Goal: Information Seeking & Learning: Learn about a topic

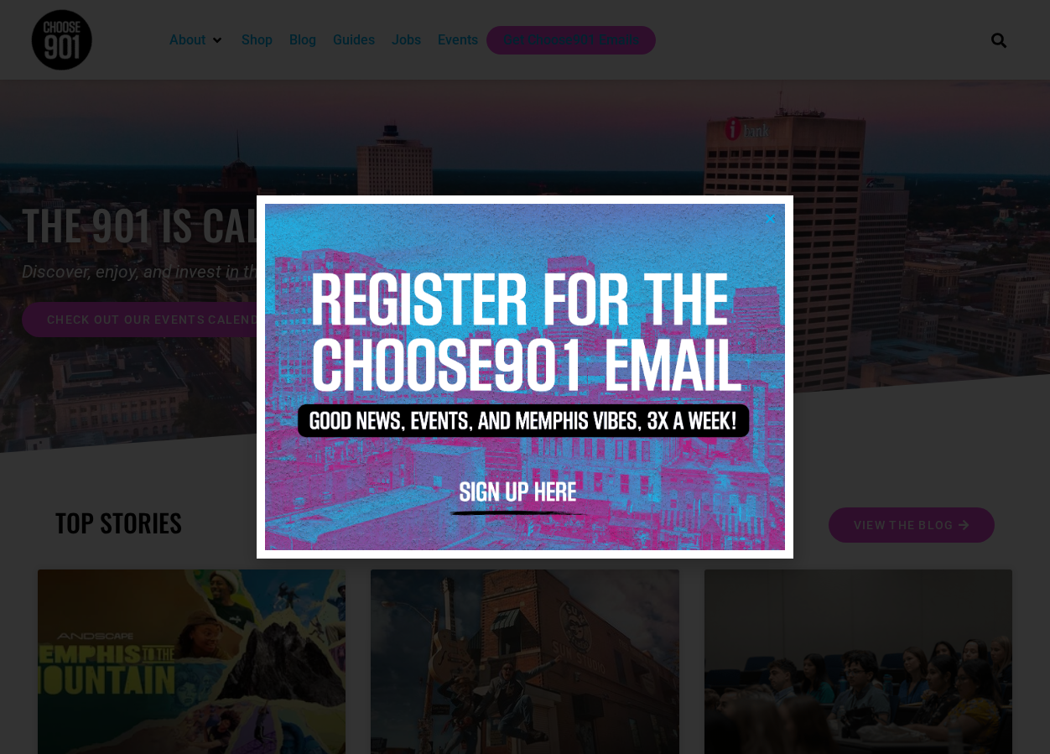
click at [534, 554] on div at bounding box center [525, 376] width 520 height 363
click at [570, 588] on div at bounding box center [525, 377] width 1050 height 754
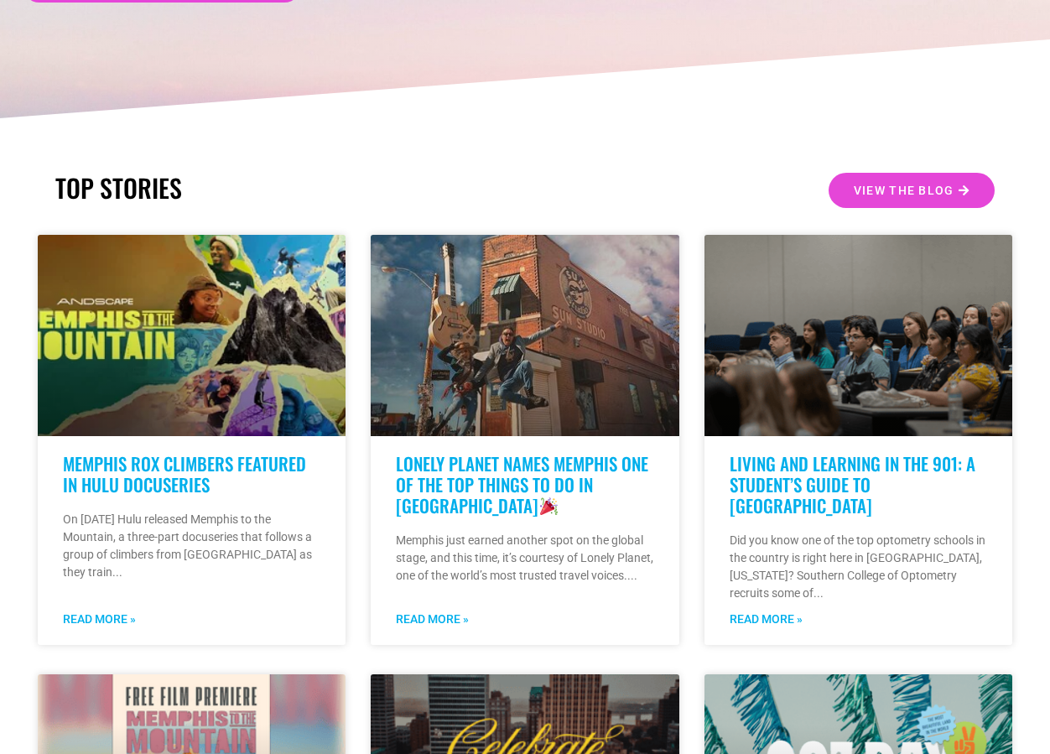
scroll to position [335, 0]
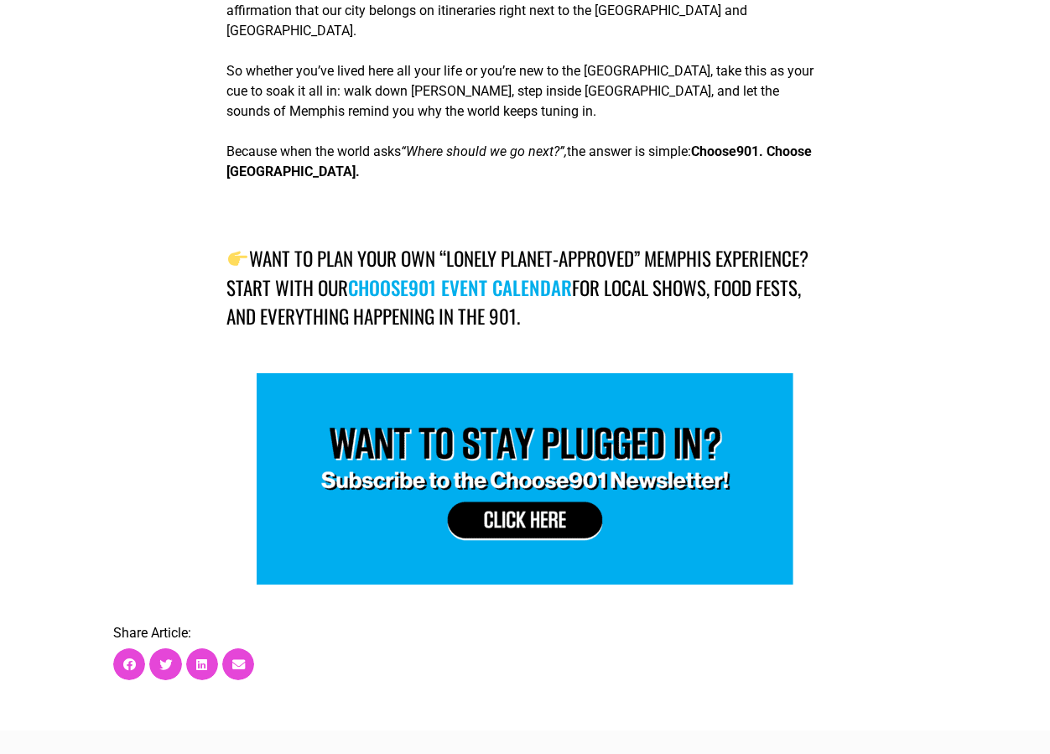
scroll to position [1677, 0]
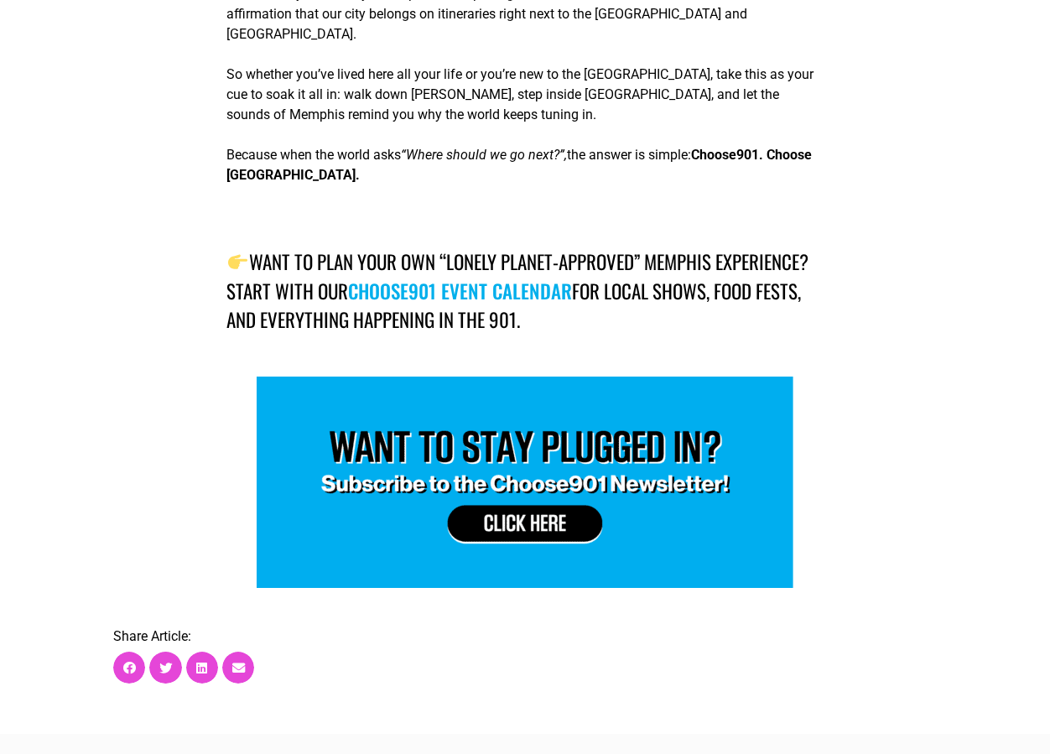
click at [513, 277] on link "Choose901 event calendar" at bounding box center [460, 291] width 224 height 29
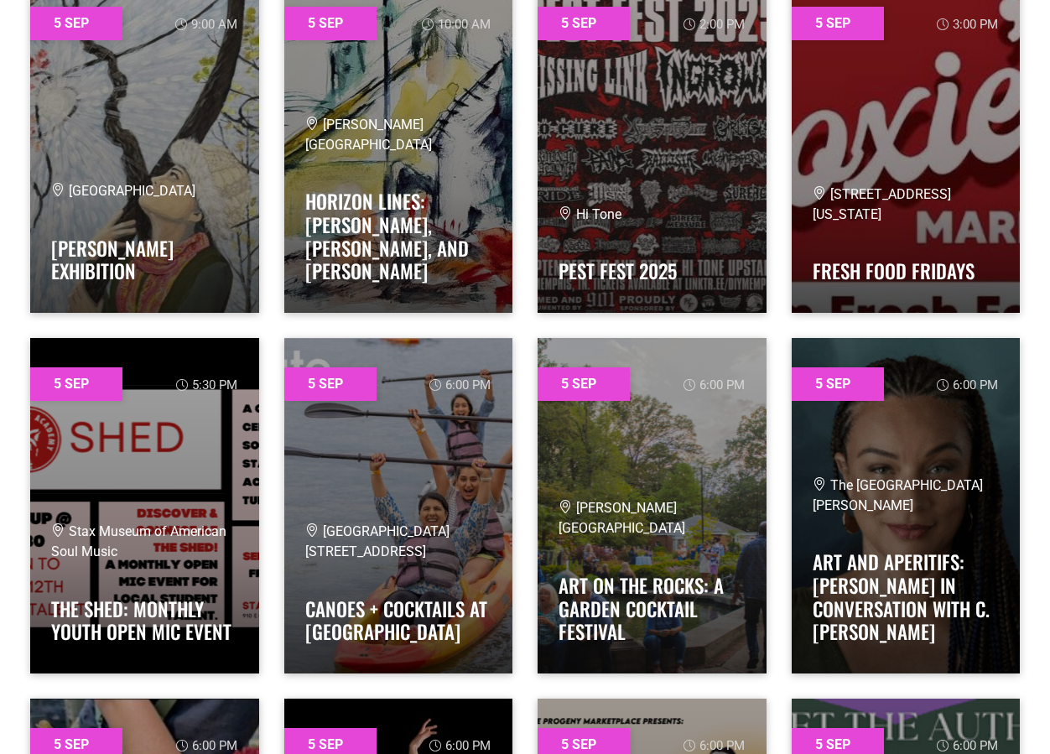
scroll to position [1090, 0]
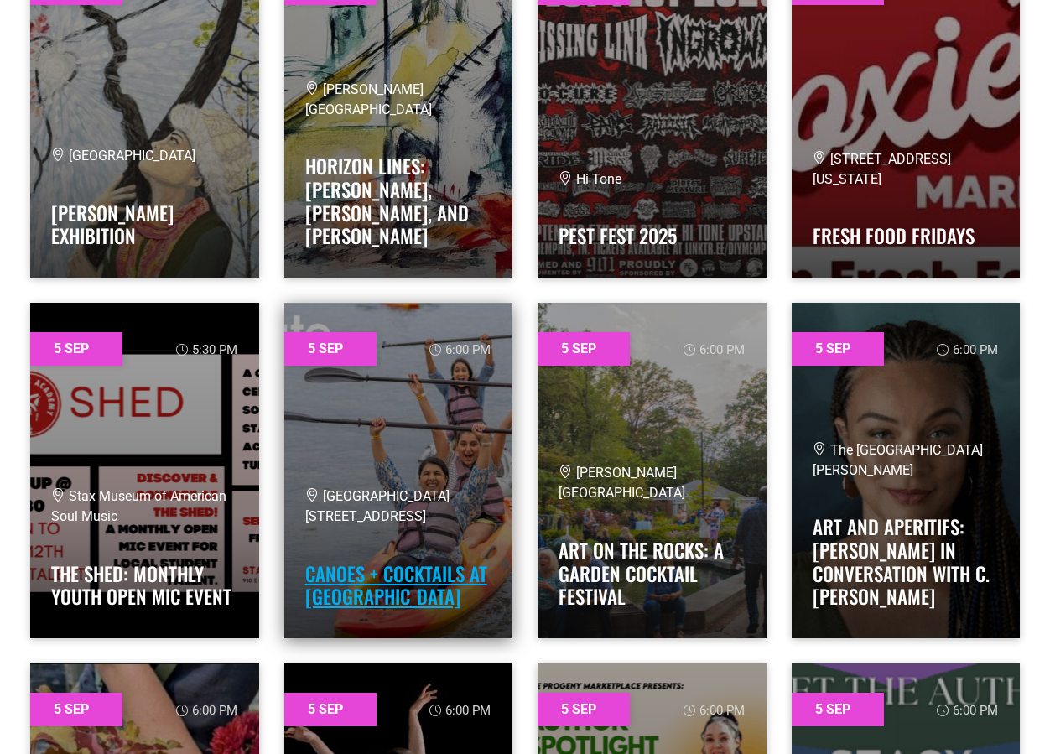
drag, startPoint x: 412, startPoint y: 508, endPoint x: 406, endPoint y: 598, distance: 89.9
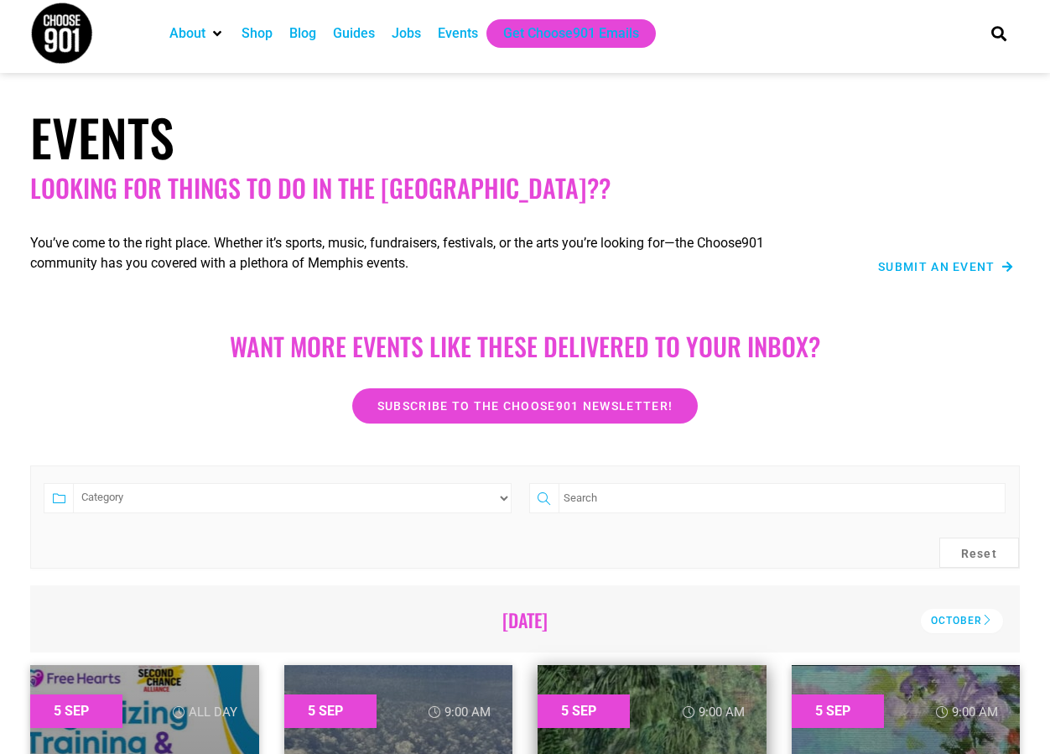
scroll to position [0, 0]
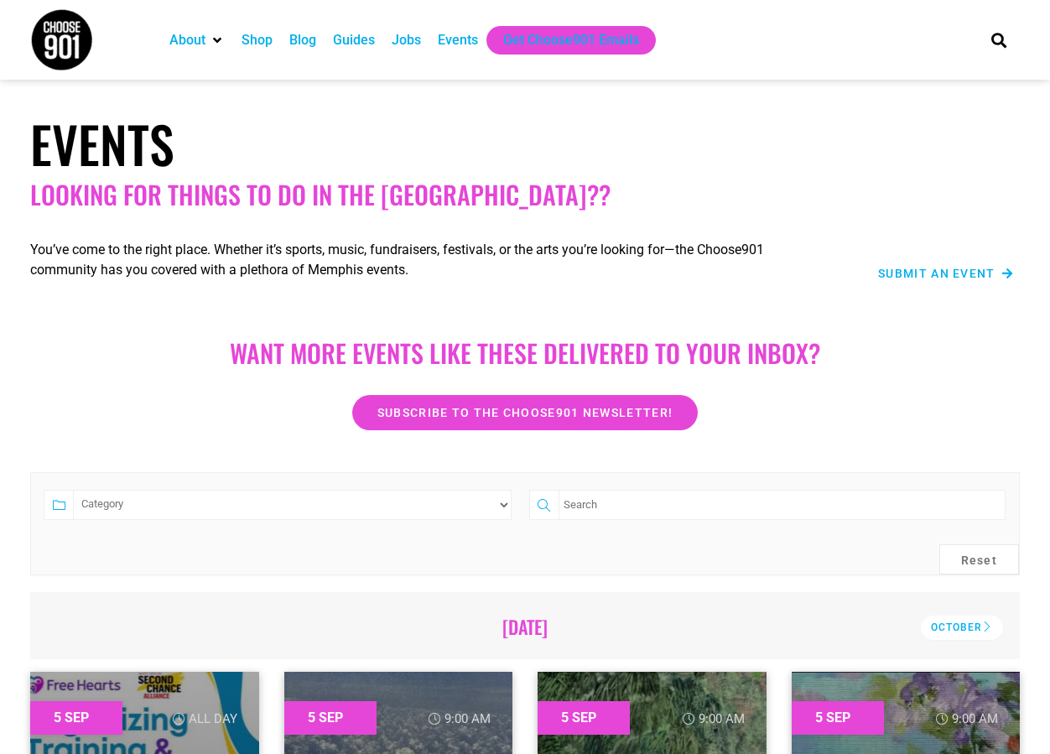
click at [454, 33] on div "Events" at bounding box center [458, 40] width 40 height 20
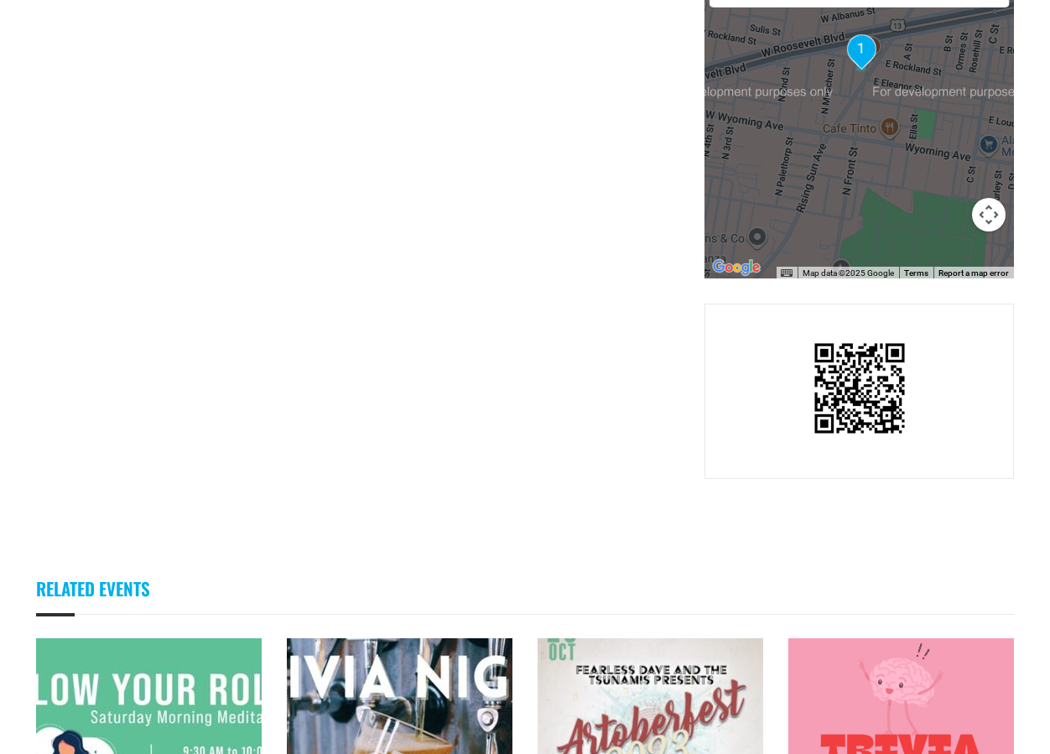
scroll to position [1258, 0]
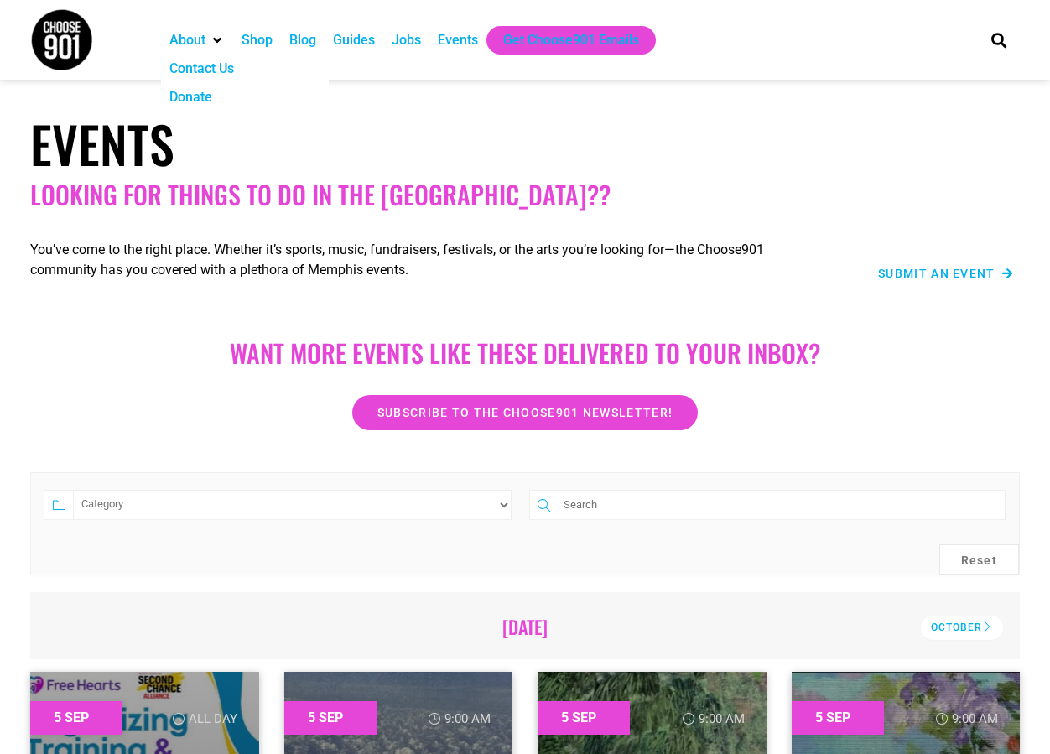
click at [49, 35] on img at bounding box center [61, 39] width 63 height 63
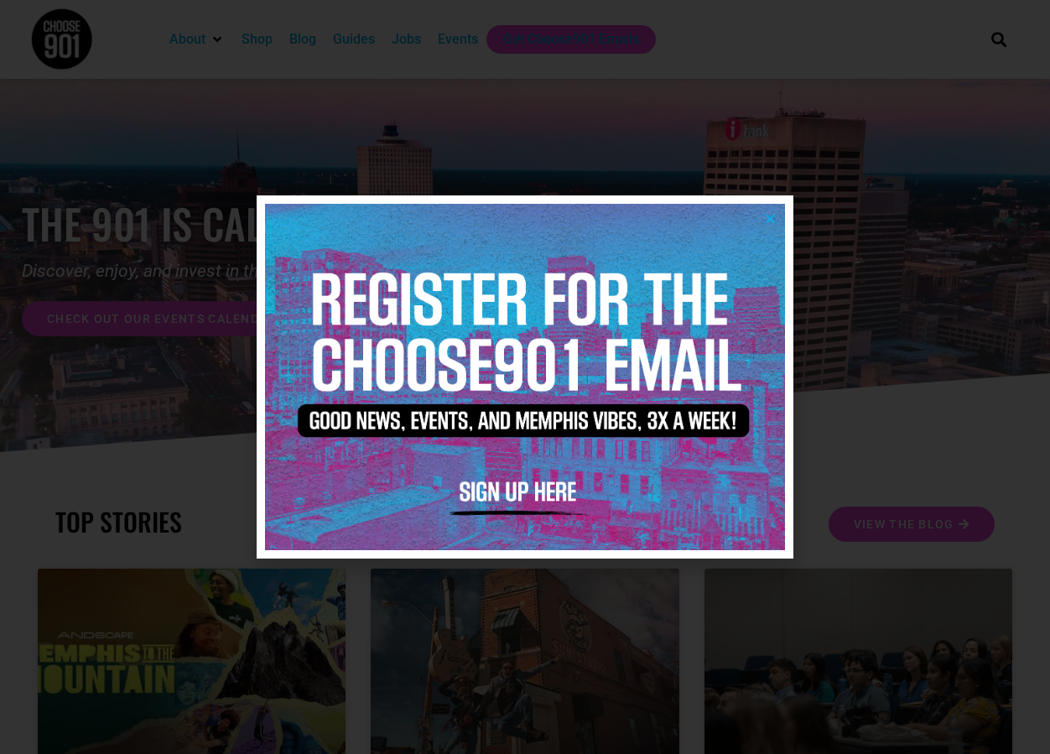
scroll to position [84, 0]
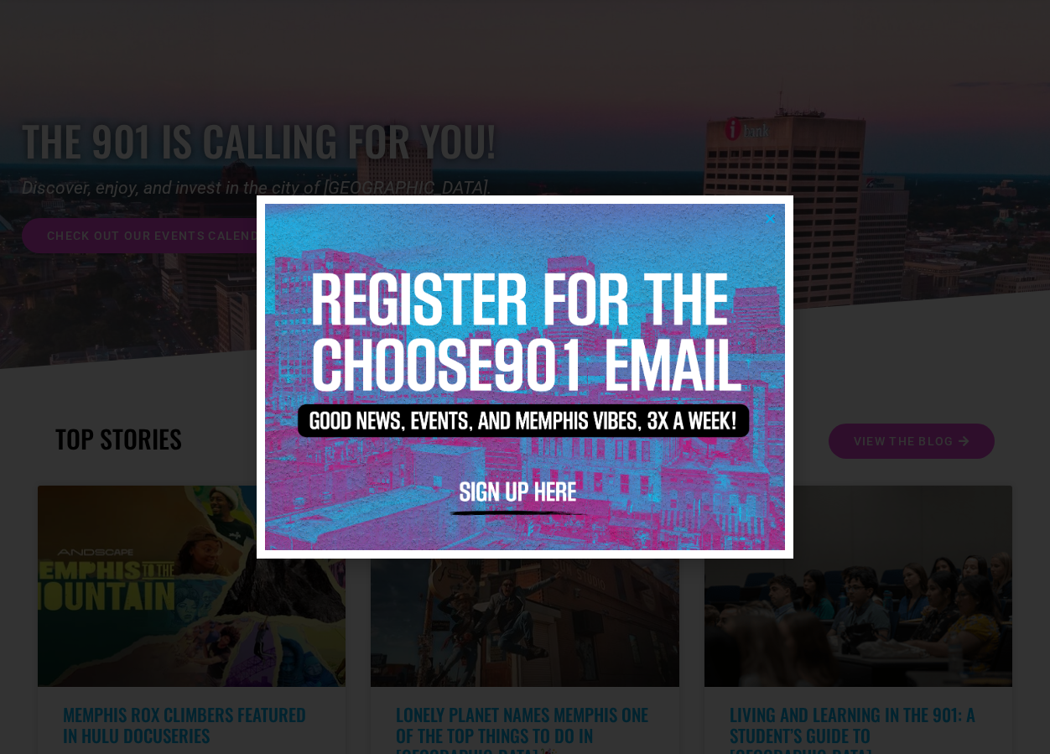
click at [764, 221] on icon "Close" at bounding box center [770, 218] width 13 height 13
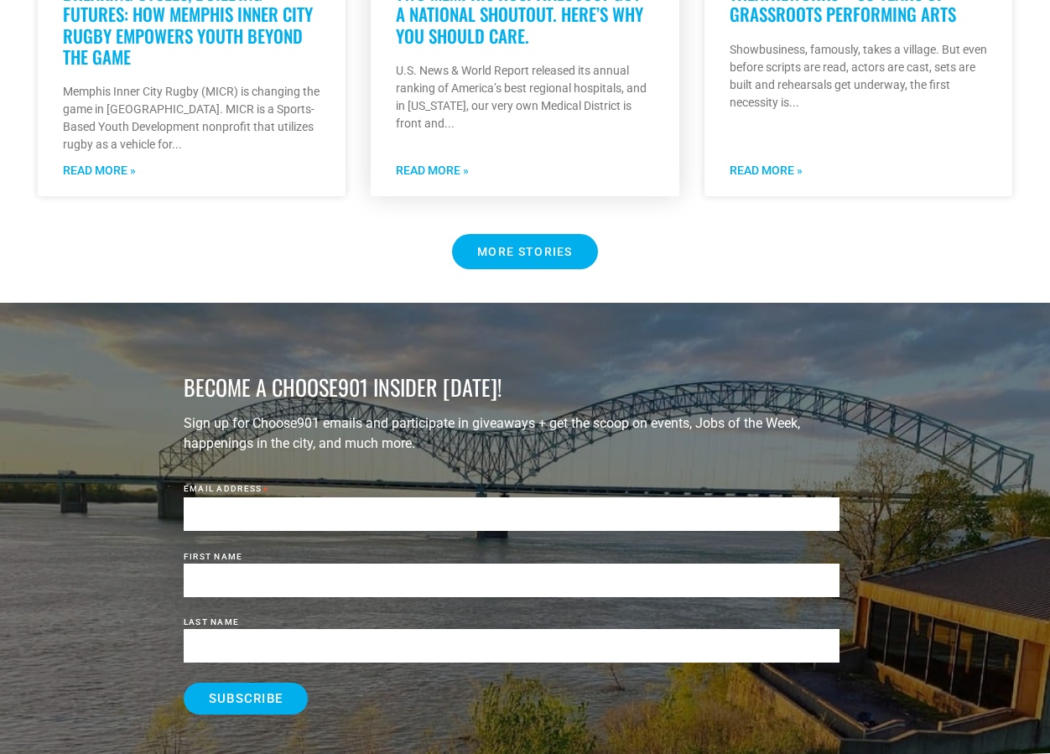
scroll to position [1761, 0]
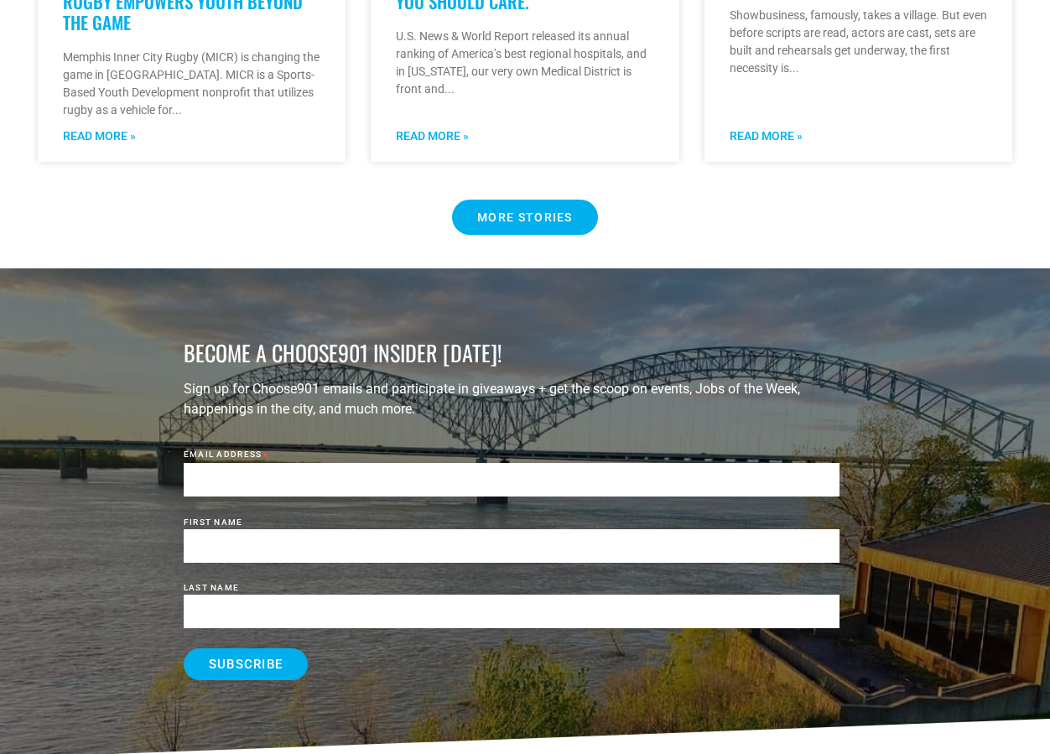
click at [496, 211] on span "MORE STORIES" at bounding box center [525, 217] width 96 height 12
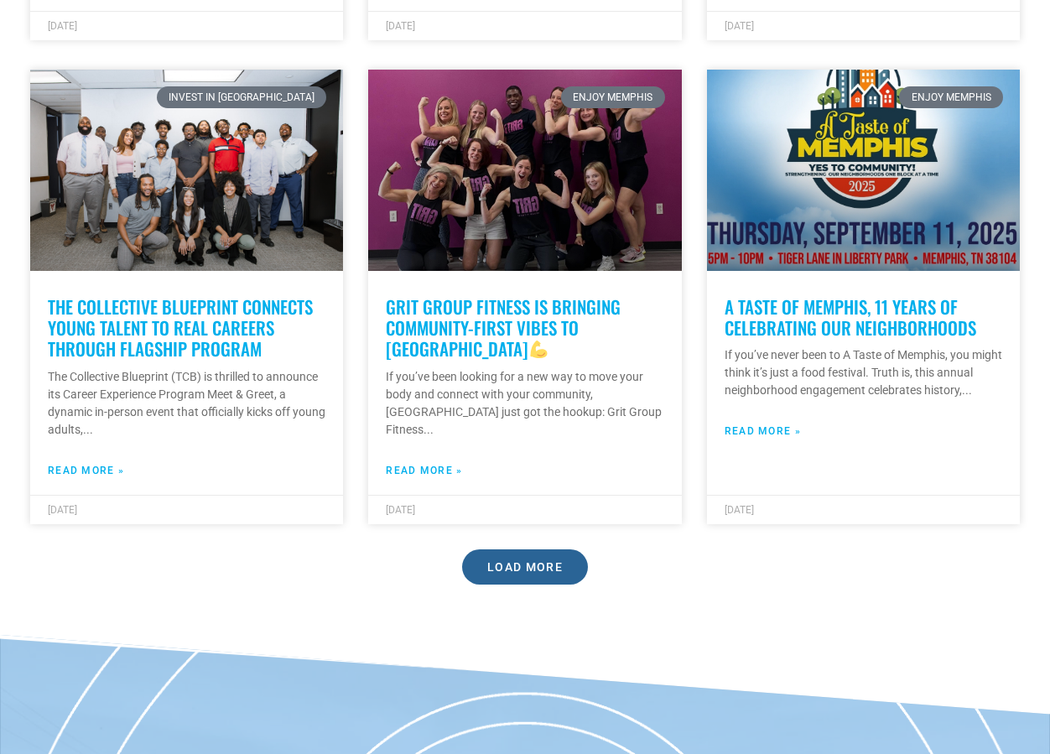
scroll to position [4864, 0]
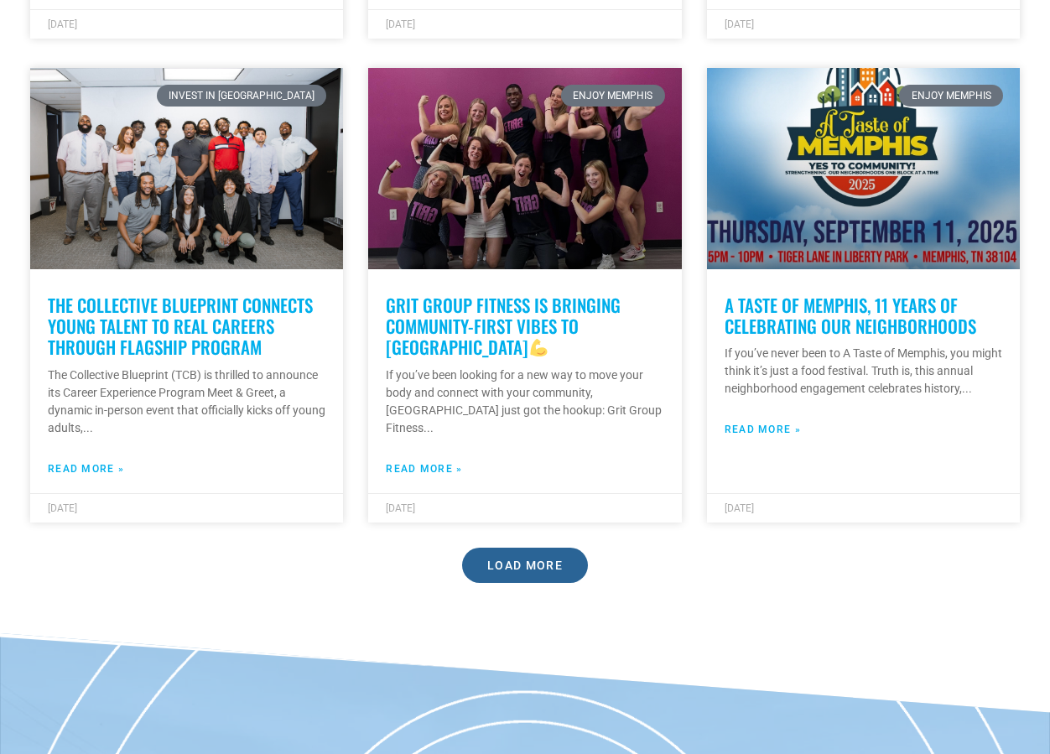
click at [516, 552] on link "Load More" at bounding box center [525, 565] width 126 height 35
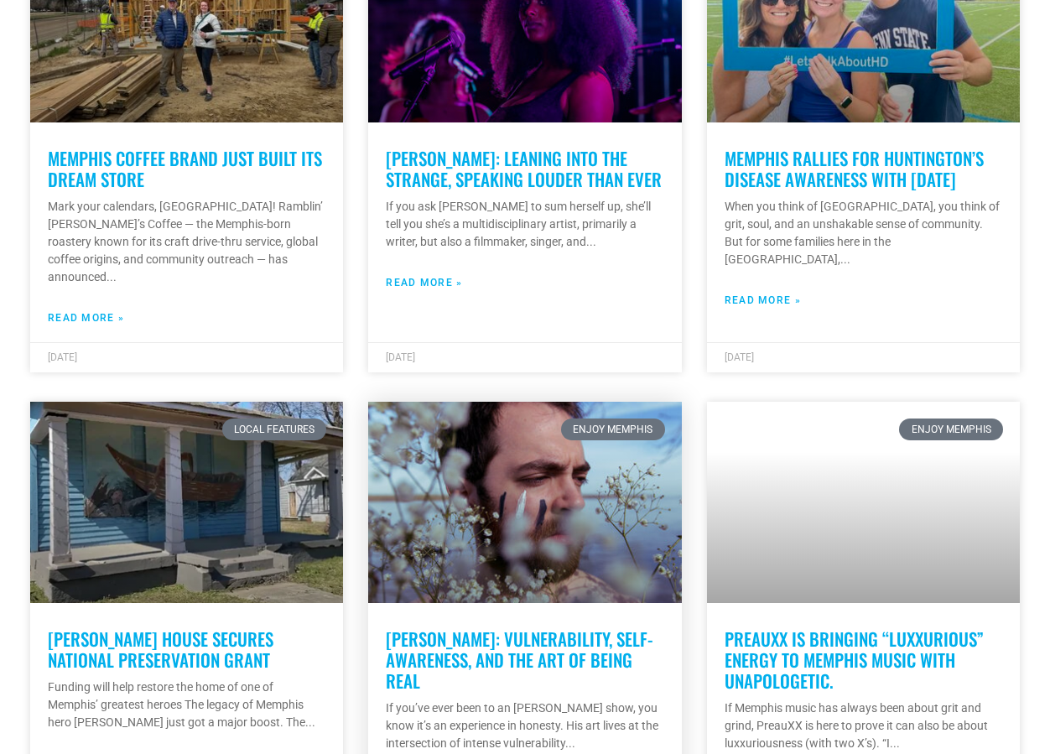
scroll to position [6961, 0]
